Goal: Obtain resource: Download file/media

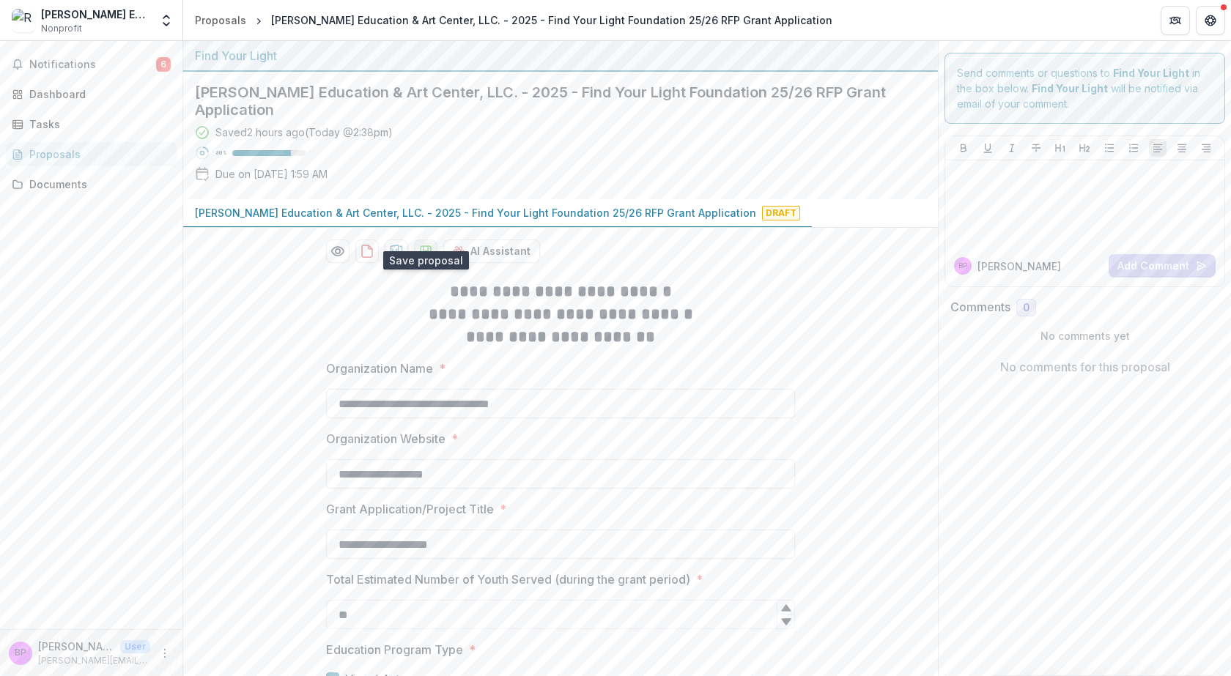
click at [424, 246] on polygon "download-proposal" at bounding box center [426, 249] width 4 height 6
click at [75, 67] on span "Notifications" at bounding box center [92, 65] width 127 height 12
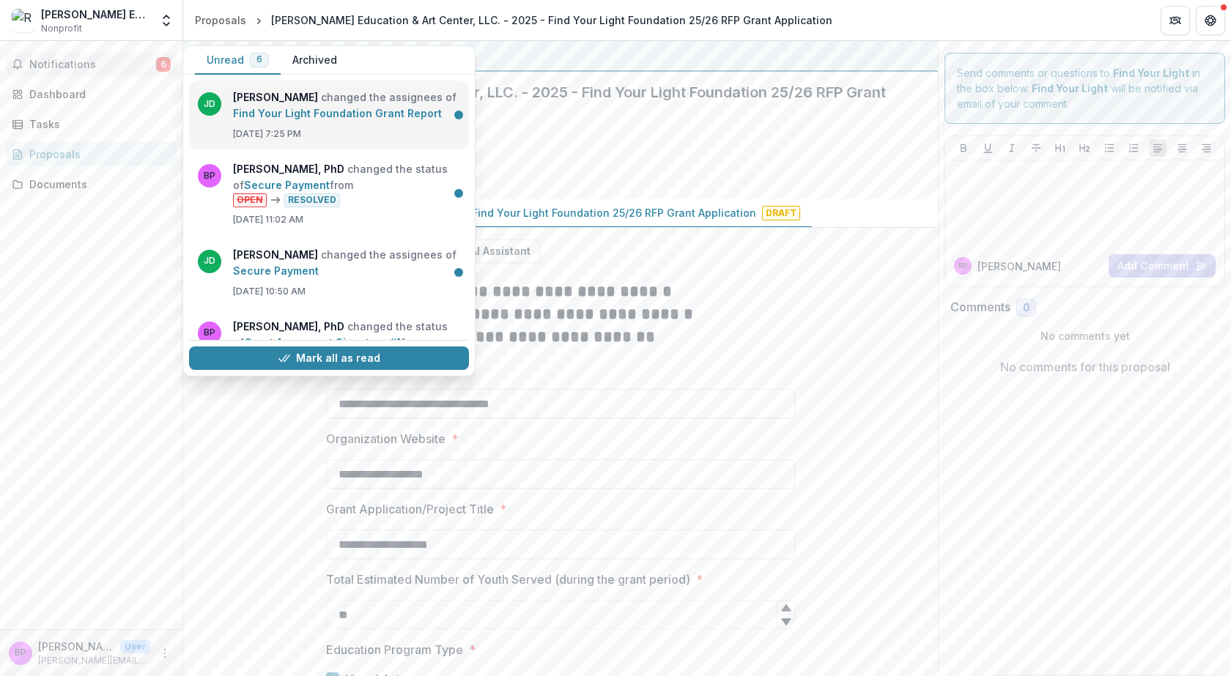
click at [255, 107] on link "Find Your Light Foundation Grant Report" at bounding box center [337, 113] width 209 height 12
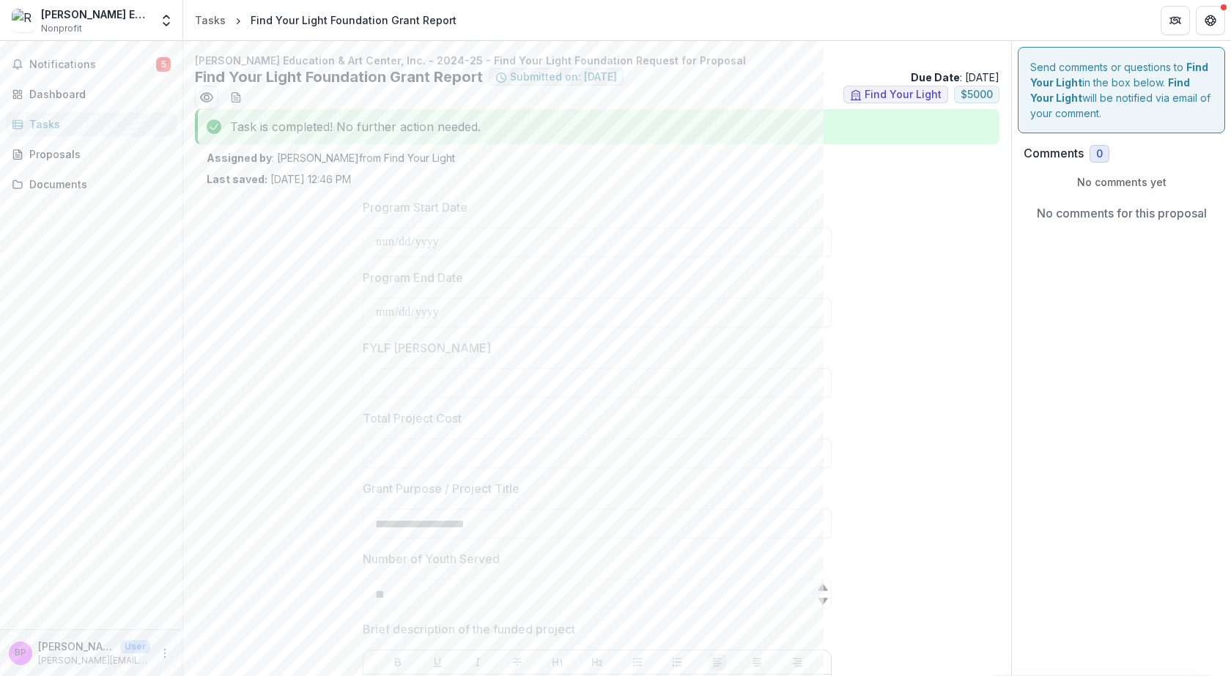
type input "******"
click at [56, 15] on div "[PERSON_NAME] Education & Art Center, LLC." at bounding box center [95, 14] width 109 height 15
click at [53, 87] on div "Dashboard" at bounding box center [97, 93] width 136 height 15
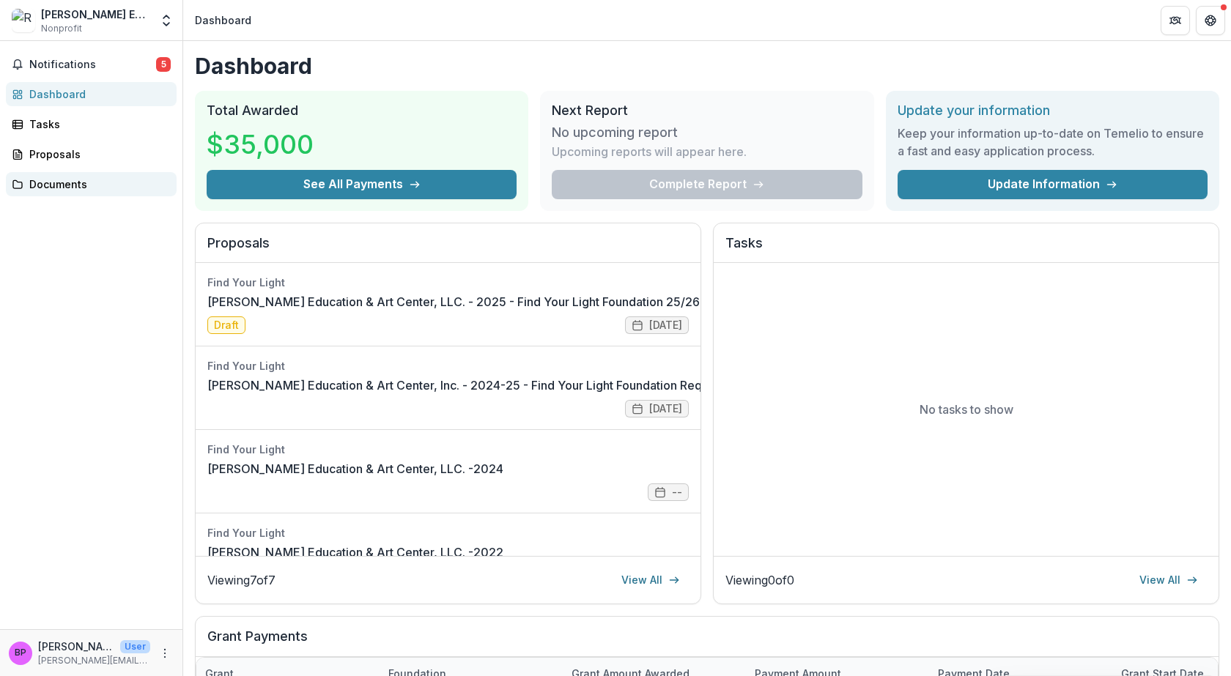
click at [59, 190] on div "Documents" at bounding box center [97, 184] width 136 height 15
